Goal: Task Accomplishment & Management: Manage account settings

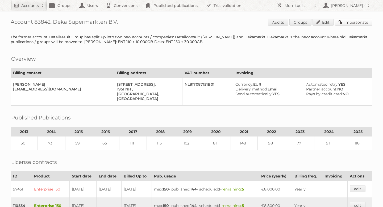
click at [344, 20] on link "Impersonate" at bounding box center [353, 22] width 37 height 7
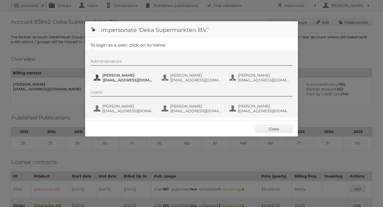
click at [119, 74] on span "Delany van Damme" at bounding box center [128, 75] width 52 height 5
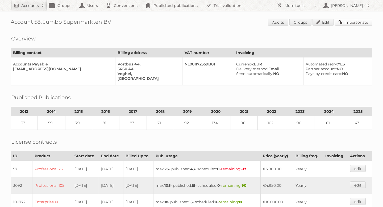
click at [348, 23] on link "Impersonate" at bounding box center [353, 22] width 37 height 7
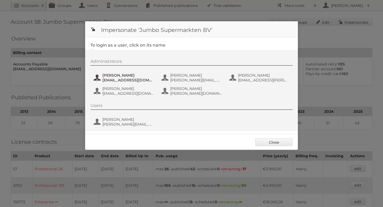
click at [135, 80] on span "[EMAIL_ADDRESS][DOMAIN_NAME]" at bounding box center [128, 80] width 52 height 5
